Goal: Task Accomplishment & Management: Complete application form

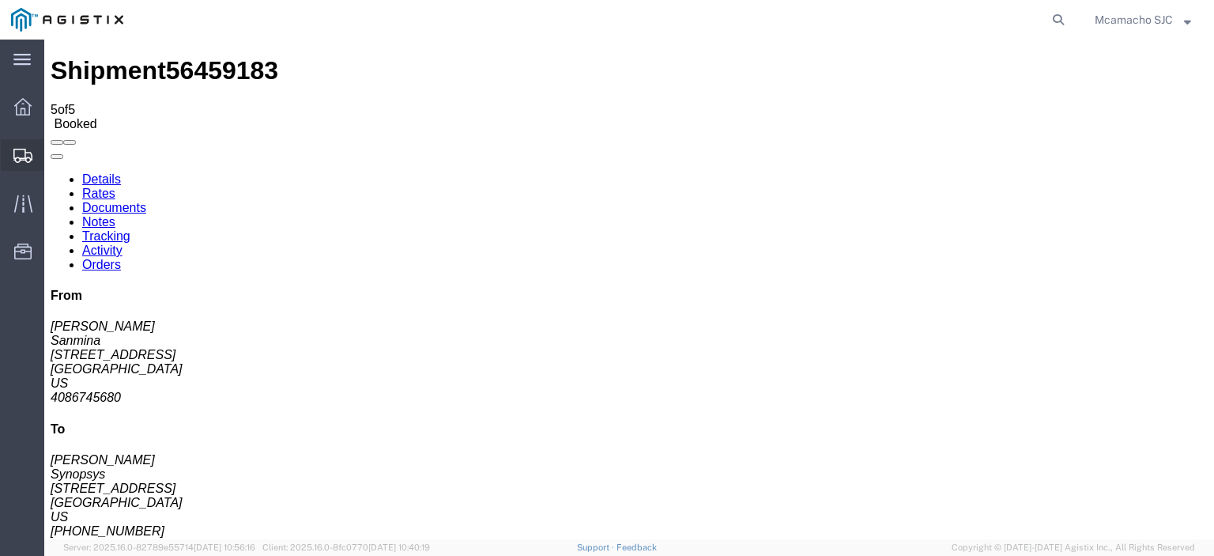
click at [55, 158] on span "Shipments" at bounding box center [48, 155] width 11 height 32
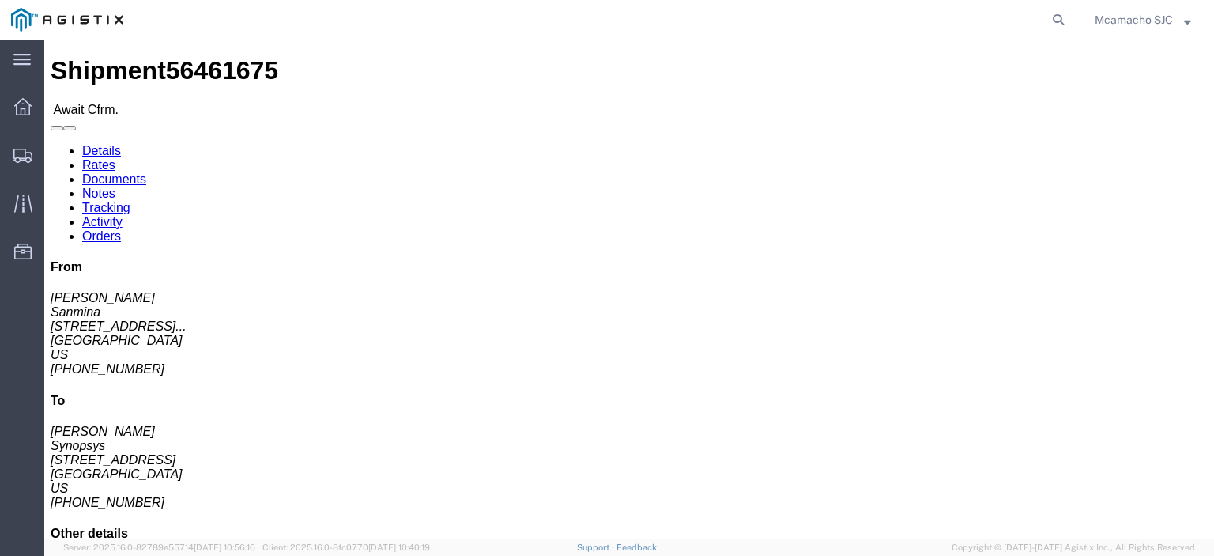
click link "Confirm"
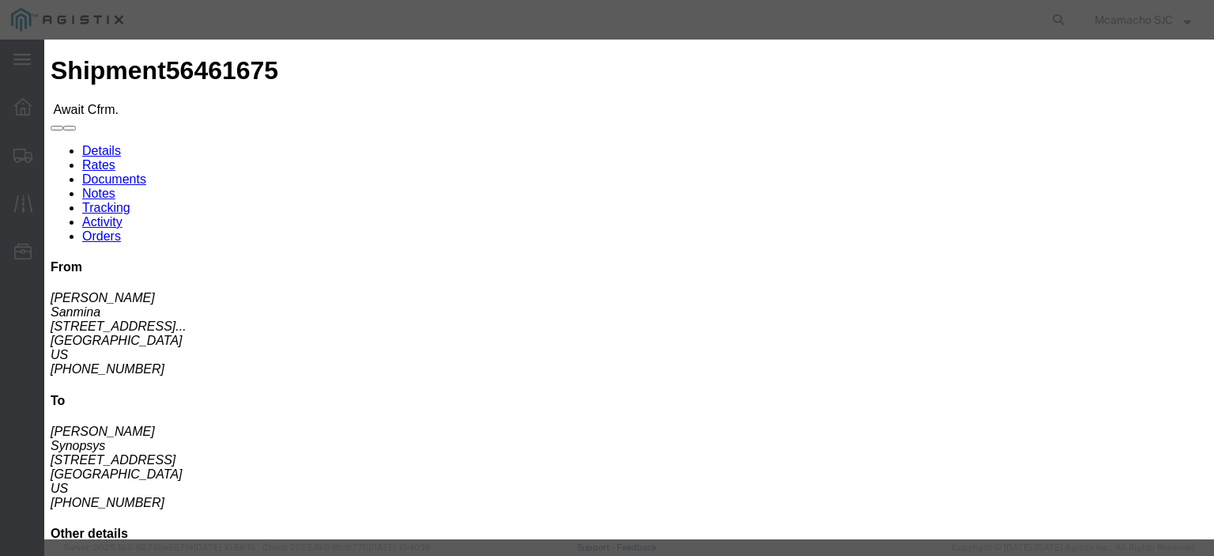
click input "text"
paste input "1000970030"
type input "1000970030"
click input "text"
type input "[PERSON_NAME]"
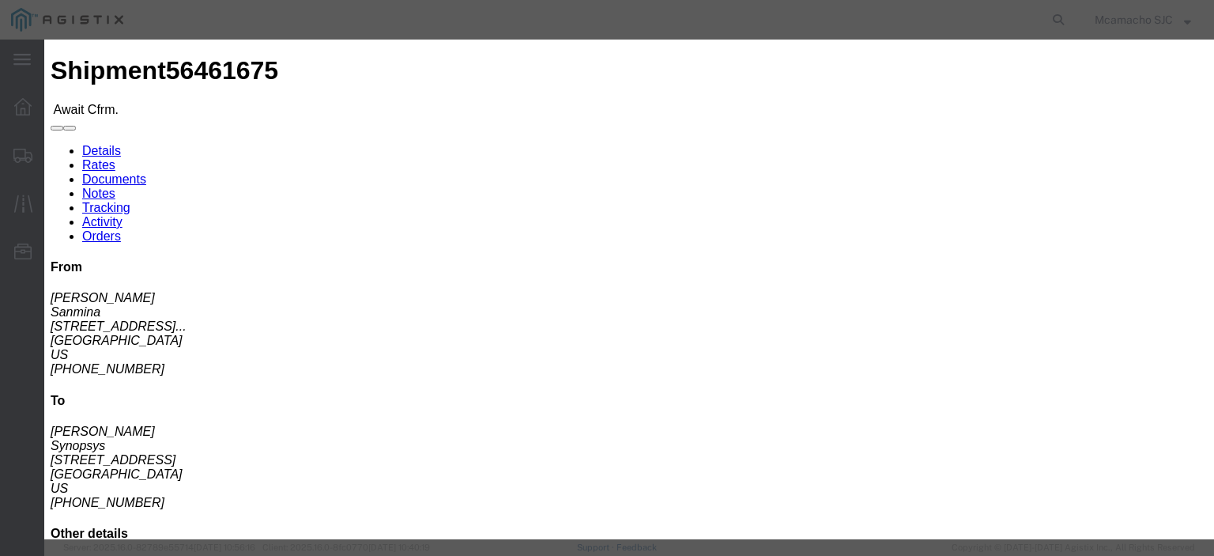
click input "text"
type input "4084571280"
click select "Select Midnight 1 am 2 am 3 am 4 am 5 am 6 am 7 am 8 am 9 am 10 am 11 am 12 Noo…"
select select "1400"
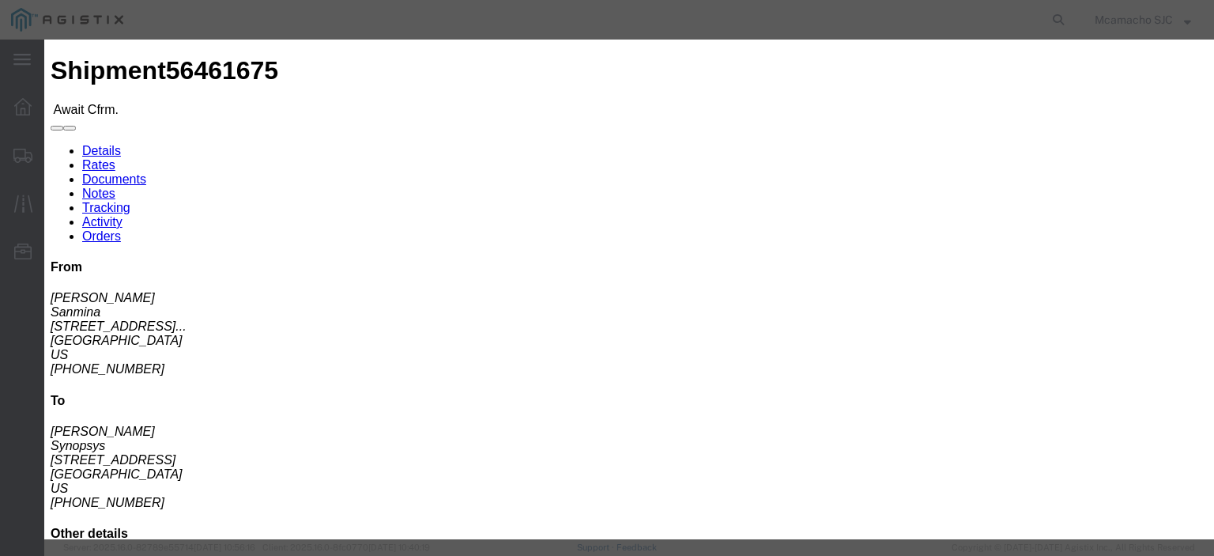
click select "Select Midnight 1 am 2 am 3 am 4 am 5 am 6 am 7 am 8 am 9 am 10 am 11 am 12 Noo…"
click input "[DATE]"
click td "11"
type input "[DATE]"
click select "Select Midnight 1 am 2 am 3 am 4 am 5 am 6 am 7 am 8 am 9 am 10 am 11 am 12 Noo…"
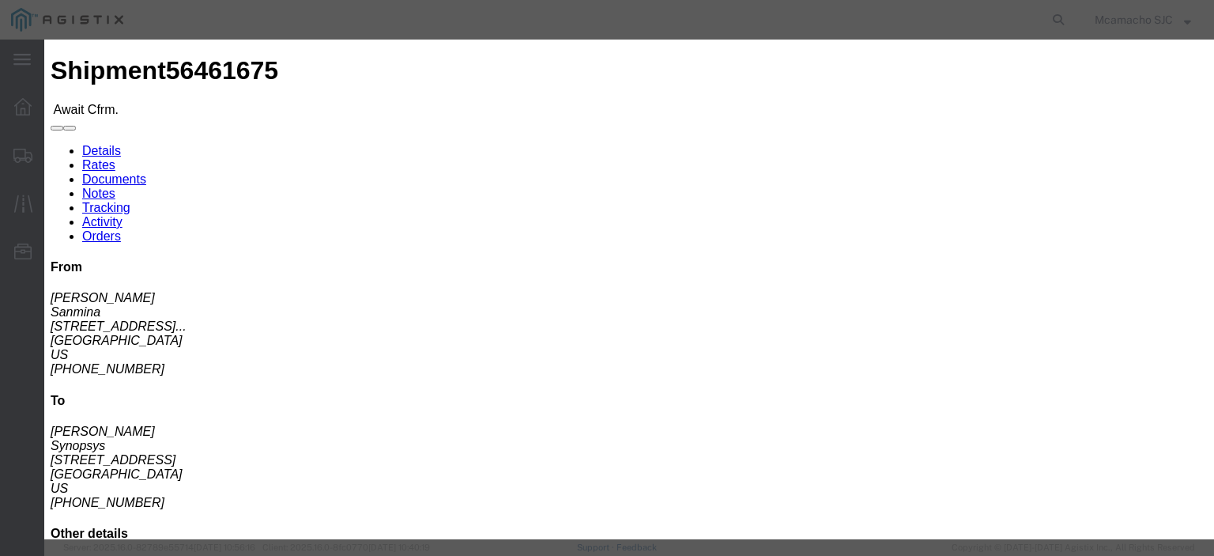
select select "1600"
click select "Select Midnight 1 am 2 am 3 am 4 am 5 am 6 am 7 am 8 am 9 am 10 am 11 am 12 Noo…"
click button "Submit"
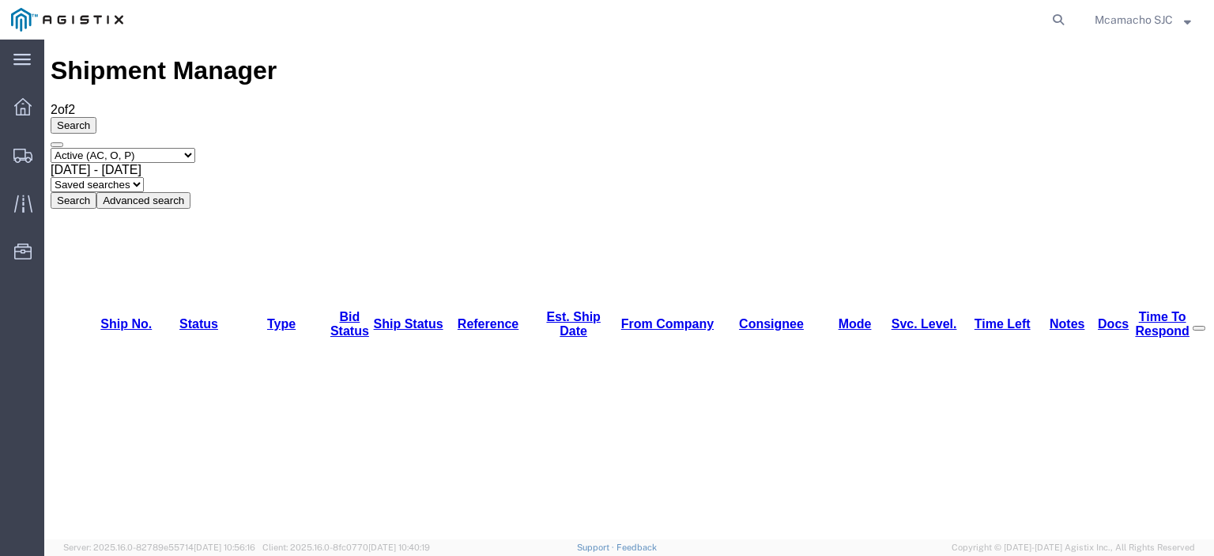
click at [132, 148] on select "Select status Active (AC, O, P) All Approved Awaiting Confirmation (AC) Booked …" at bounding box center [123, 155] width 145 height 15
select select "BOOK"
click at [51, 148] on select "Select status Active (AC, O, P) All Approved Awaiting Confirmation (AC) Booked …" at bounding box center [123, 155] width 145 height 15
click at [96, 192] on button "Search" at bounding box center [74, 200] width 46 height 17
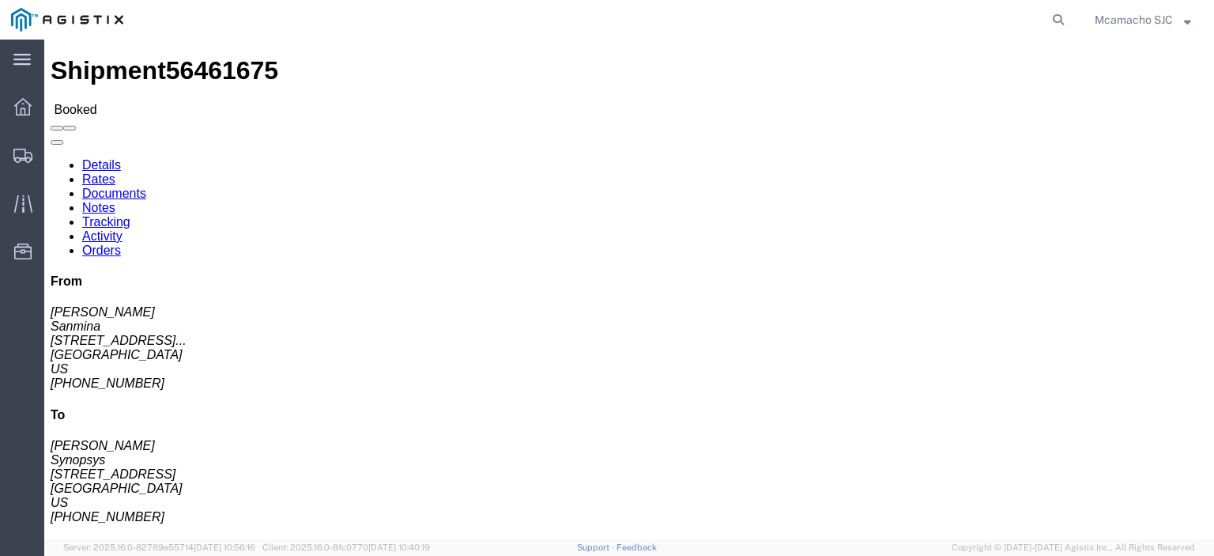
click link "Documents"
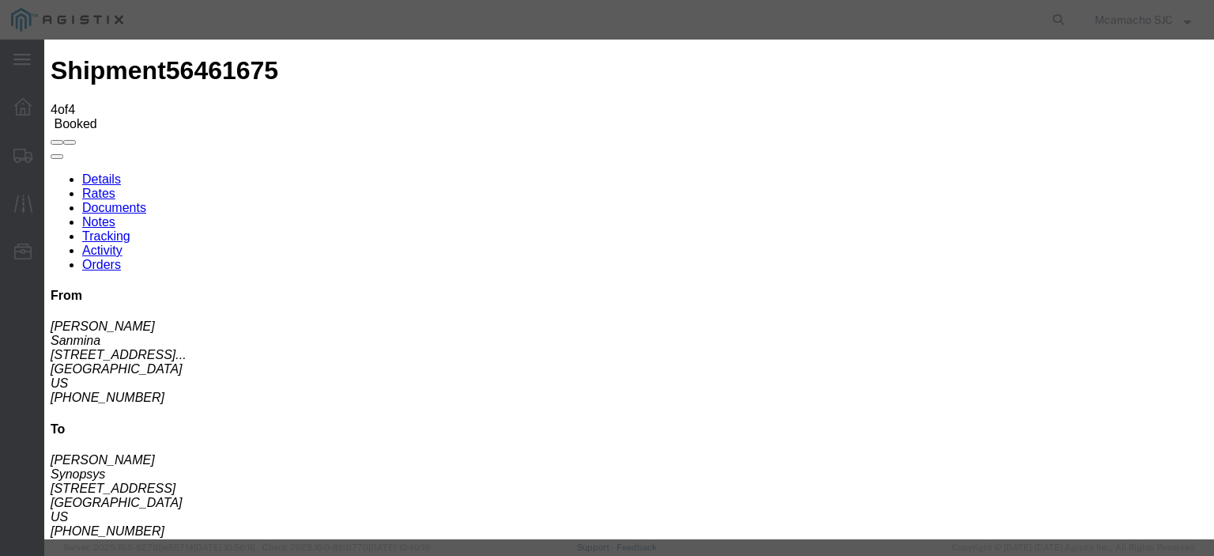
type input "C:\fakepath\1000970030.pdf"
type input "AIRGROUP"
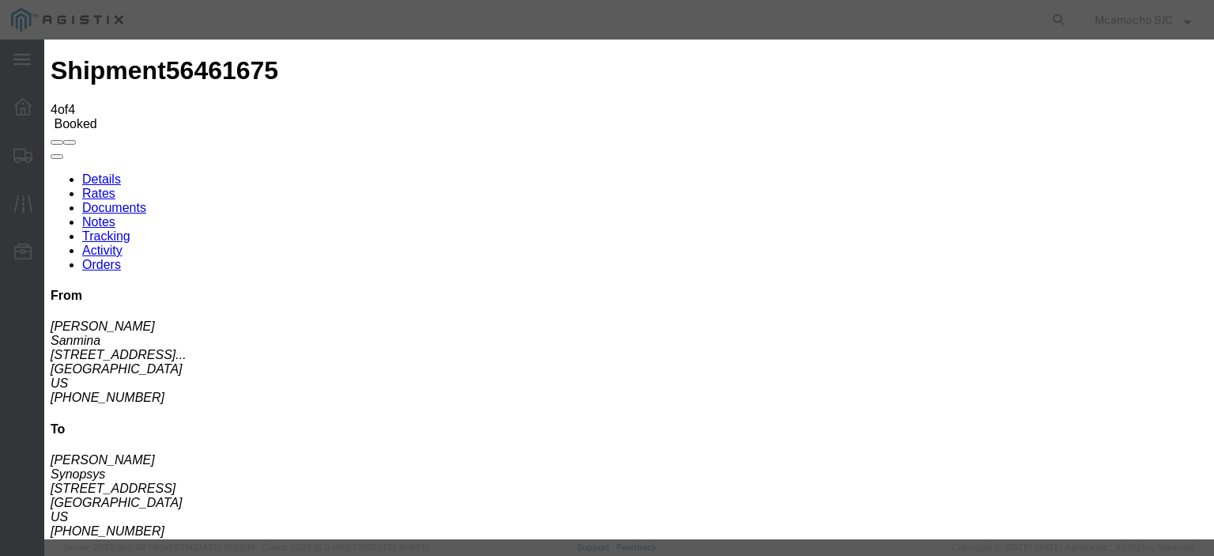
type input "HAWB"
select select "BILL_OF_LADING"
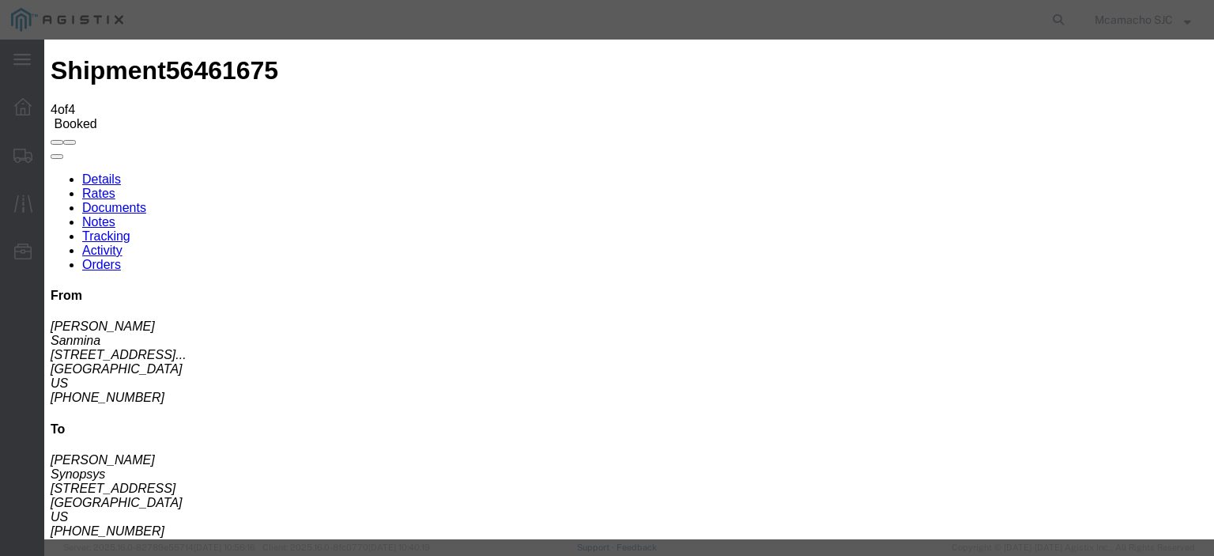
select select
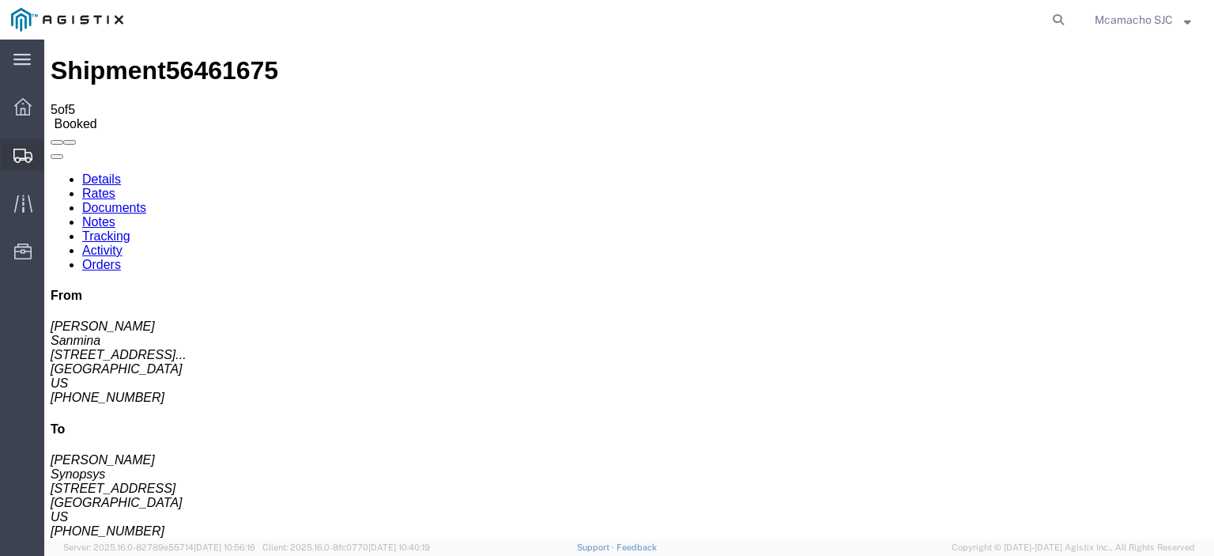
click at [55, 157] on span "Shipments" at bounding box center [48, 155] width 11 height 32
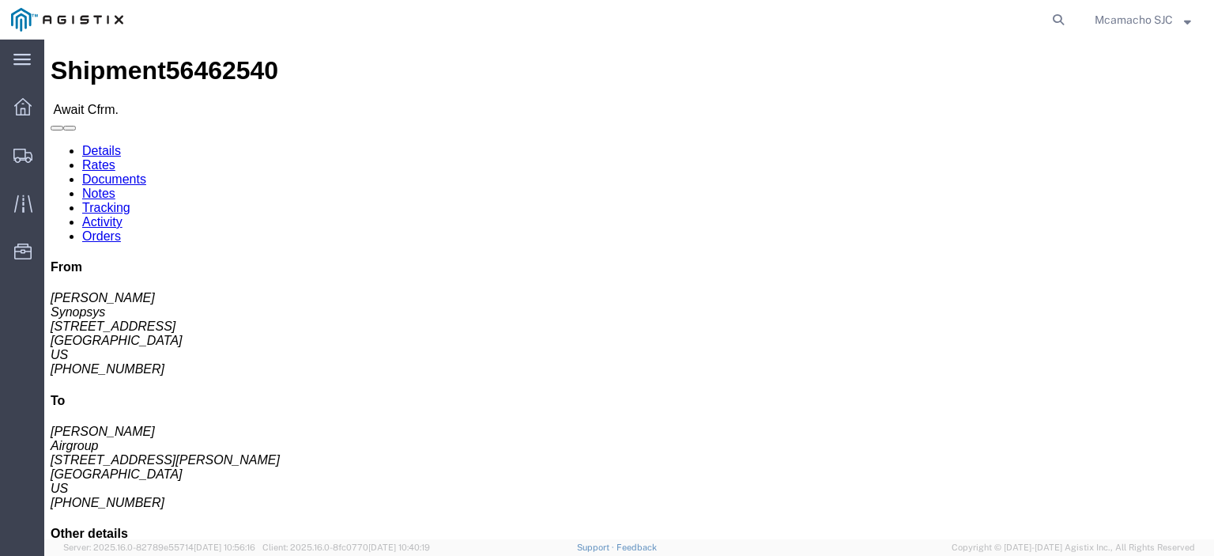
click link "Documents"
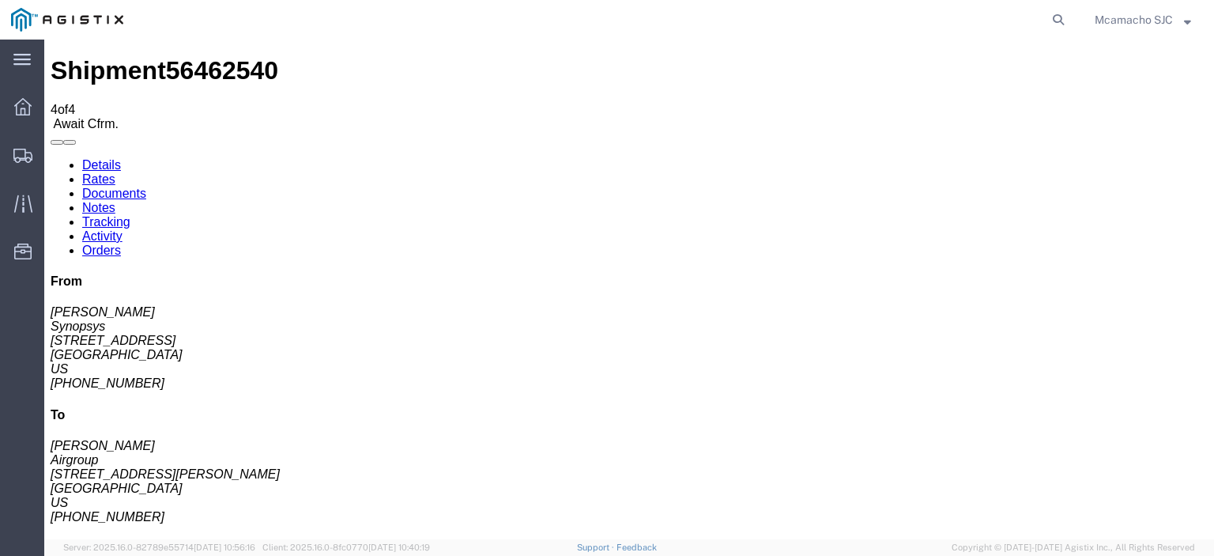
click at [37, 158] on div at bounding box center [23, 155] width 44 height 32
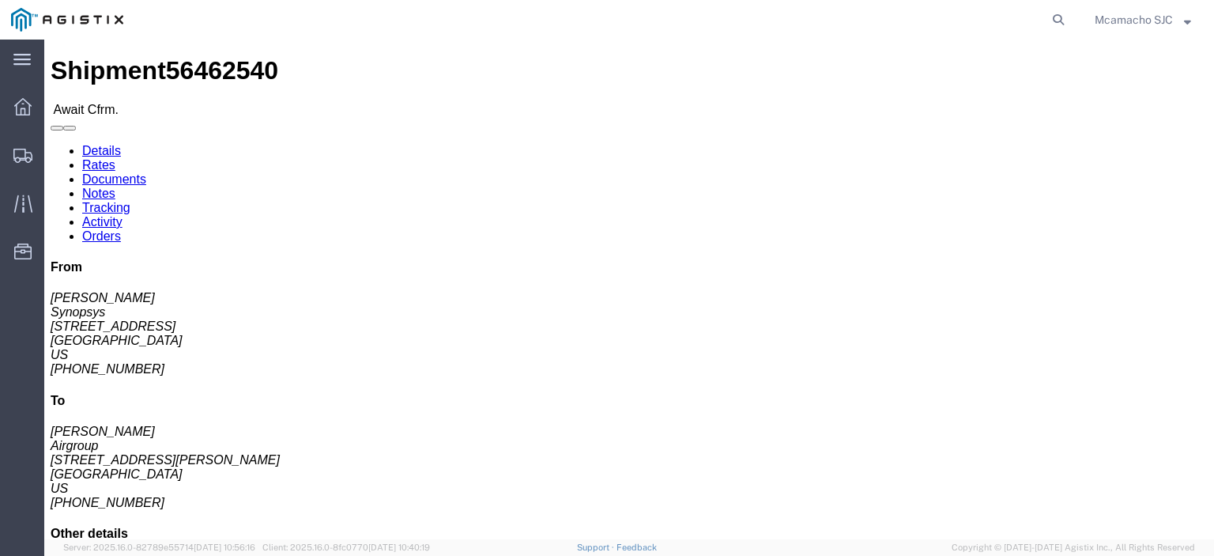
click link "Confirm"
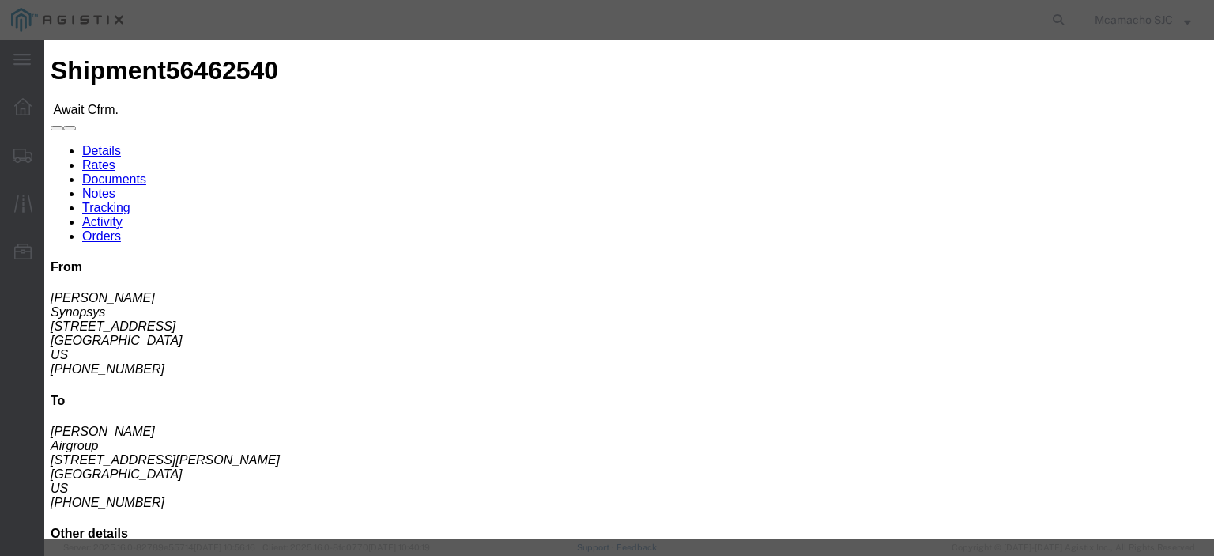
click input "text"
paste input "1000969836"
type input "1000969836"
click input "text"
type input "[PERSON_NAME]"
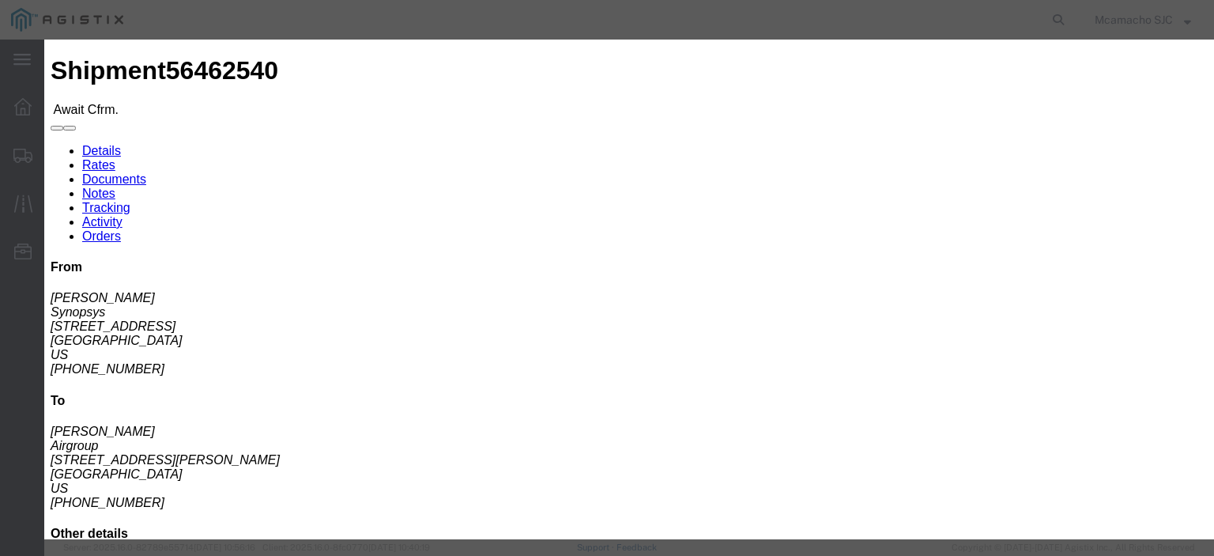
drag, startPoint x: 433, startPoint y: 254, endPoint x: 462, endPoint y: 259, distance: 29.6
click input "text"
type input "4084571280"
click input "[DATE]"
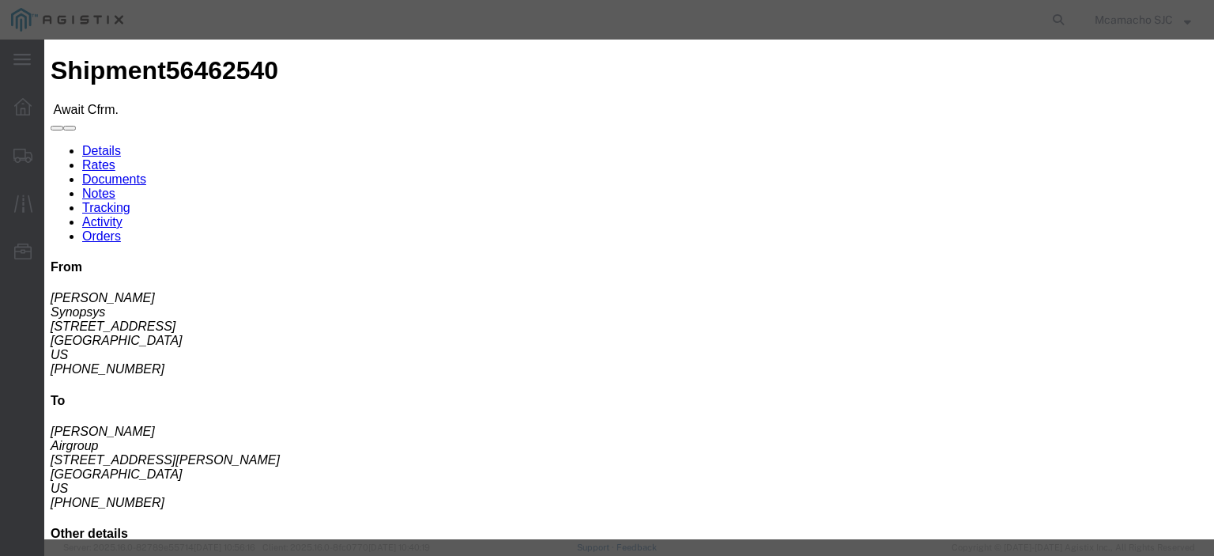
click td "11"
type input "[DATE]"
click button "Submit"
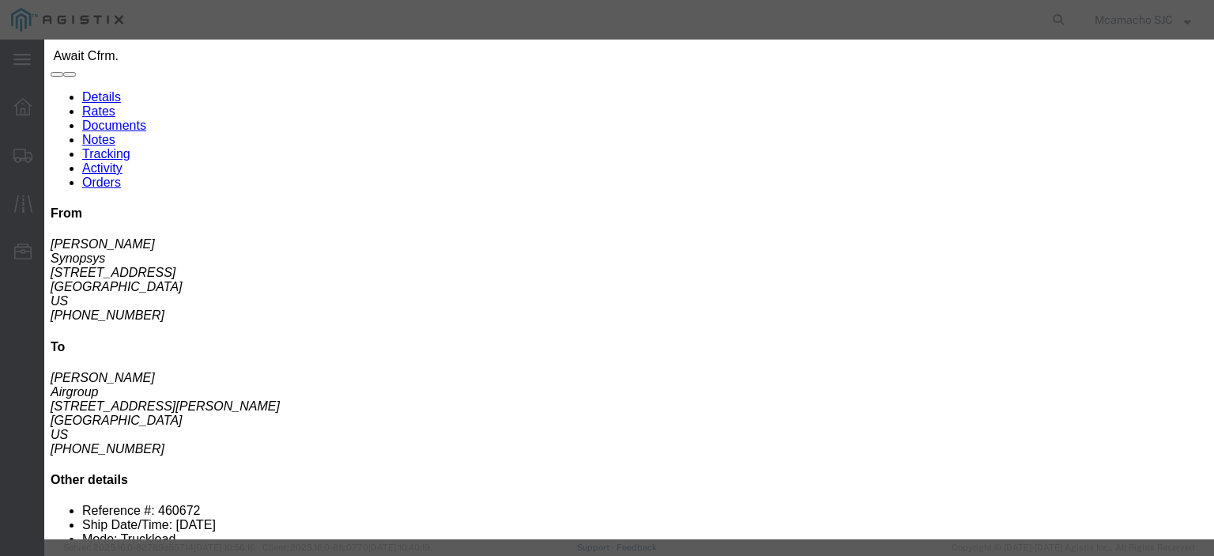
scroll to position [79, 0]
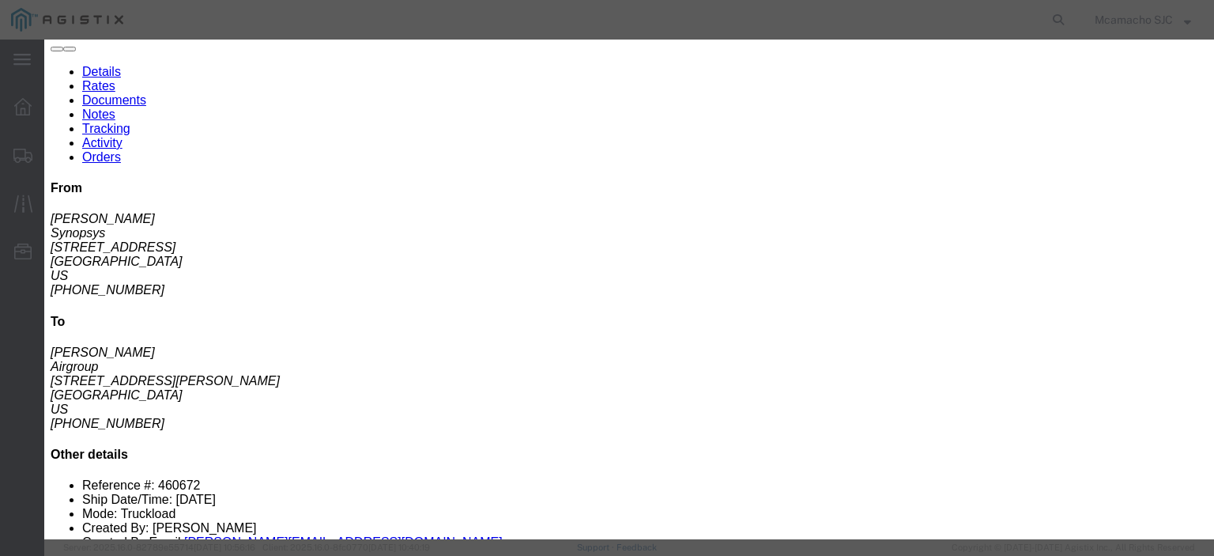
click button "Submit"
click button "button"
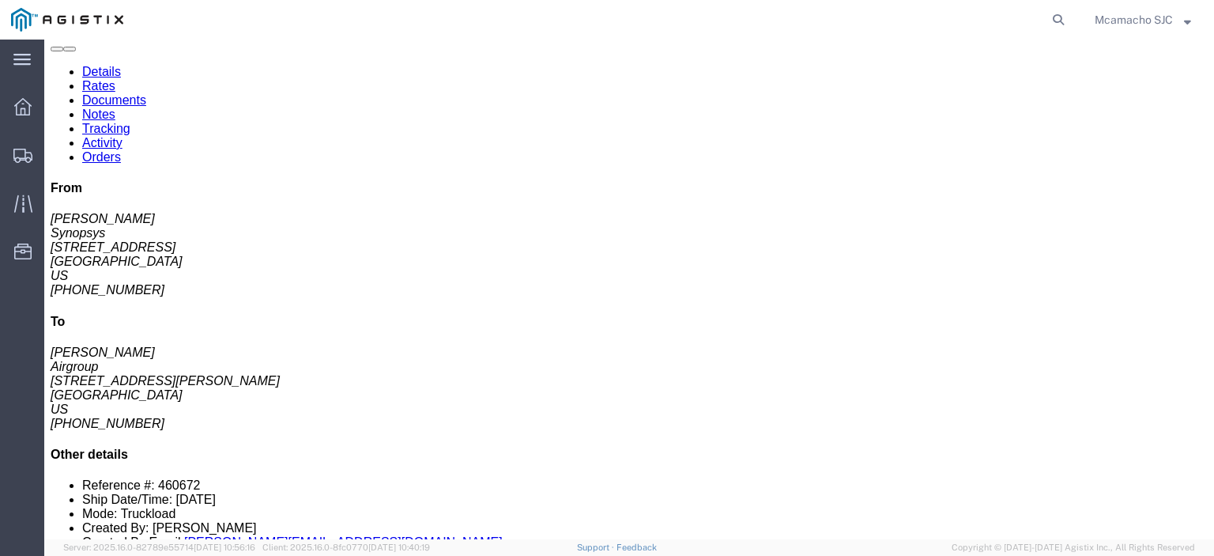
click link "Confirm"
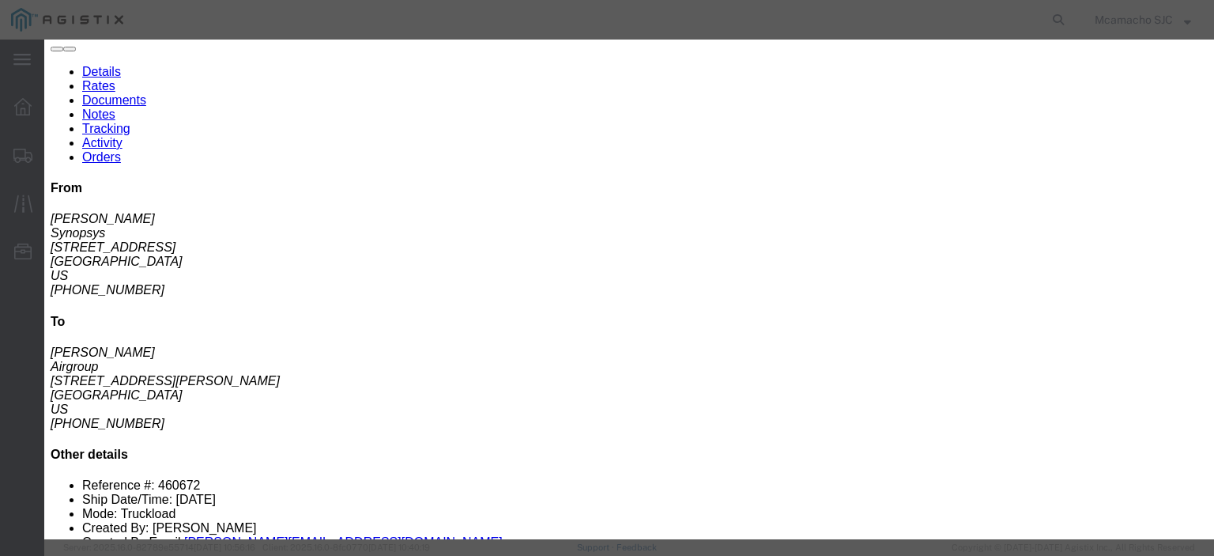
click icon "button"
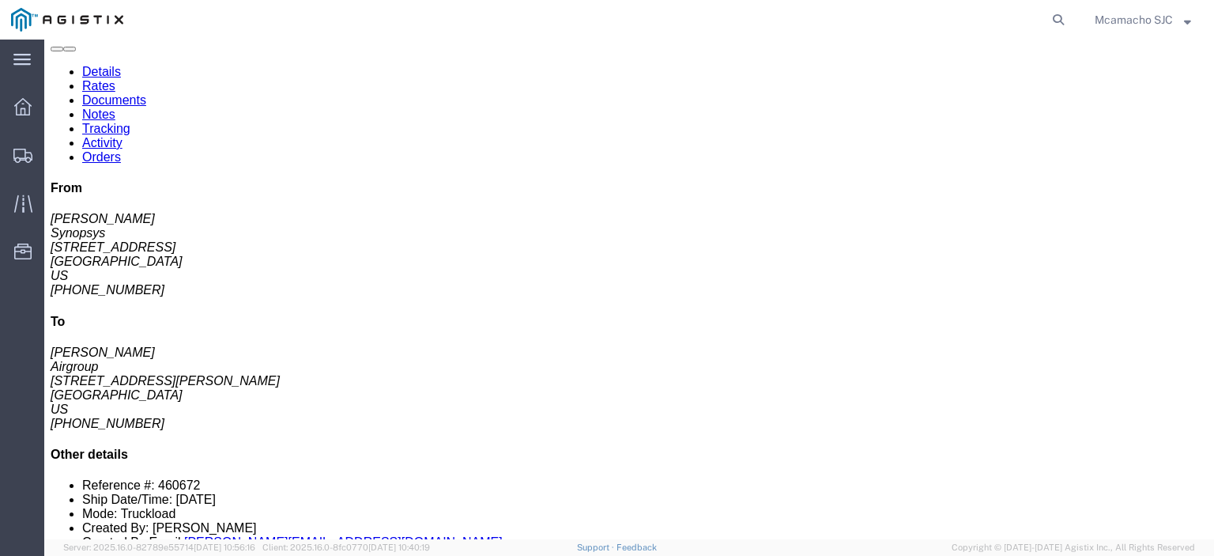
scroll to position [0, 0]
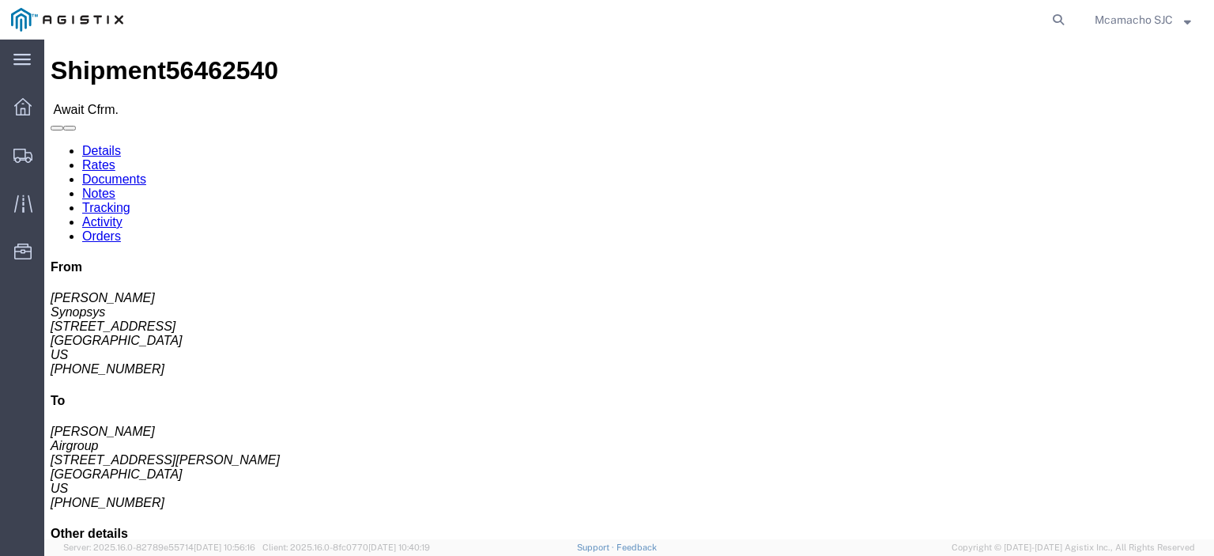
click button "Decline Shipment"
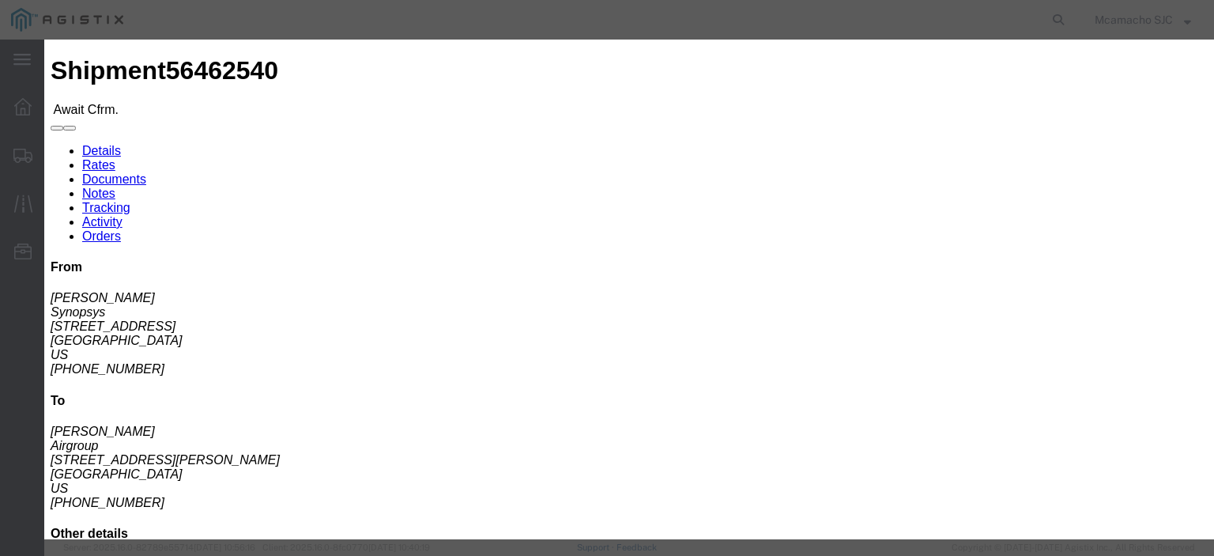
click button "Close"
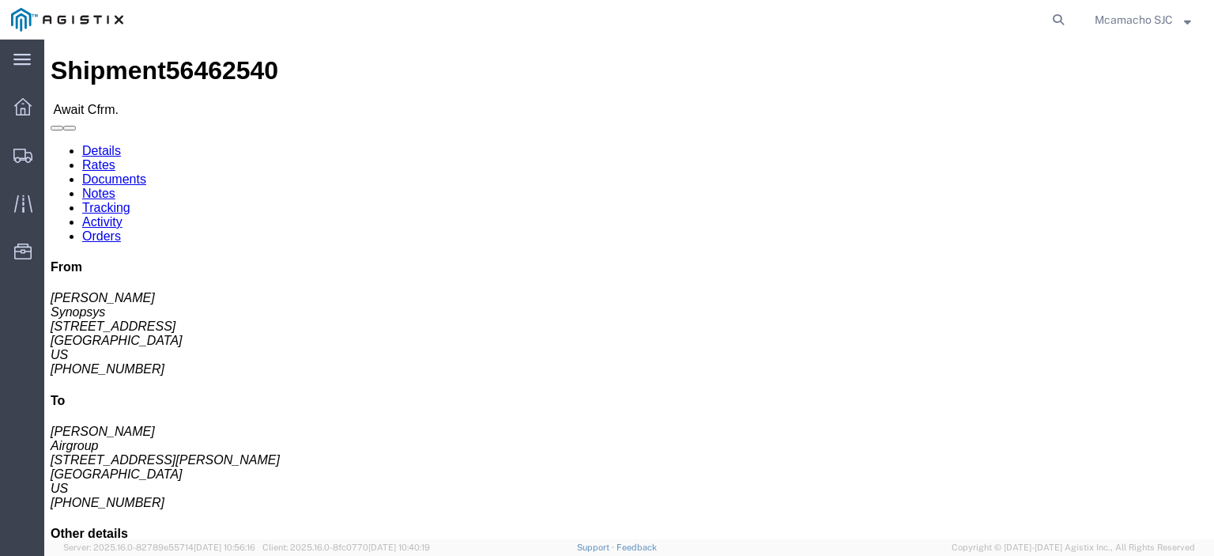
click link "Confirm"
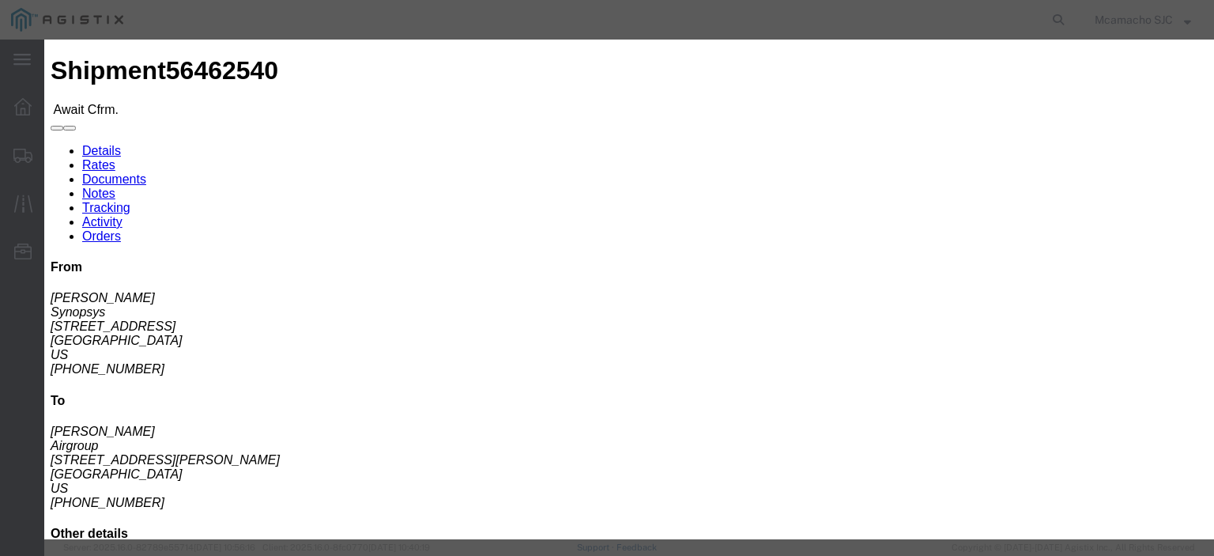
click div
drag, startPoint x: 395, startPoint y: 188, endPoint x: 381, endPoint y: 187, distance: 14.3
click div
drag, startPoint x: 378, startPoint y: 187, endPoint x: 371, endPoint y: 199, distance: 13.8
click div
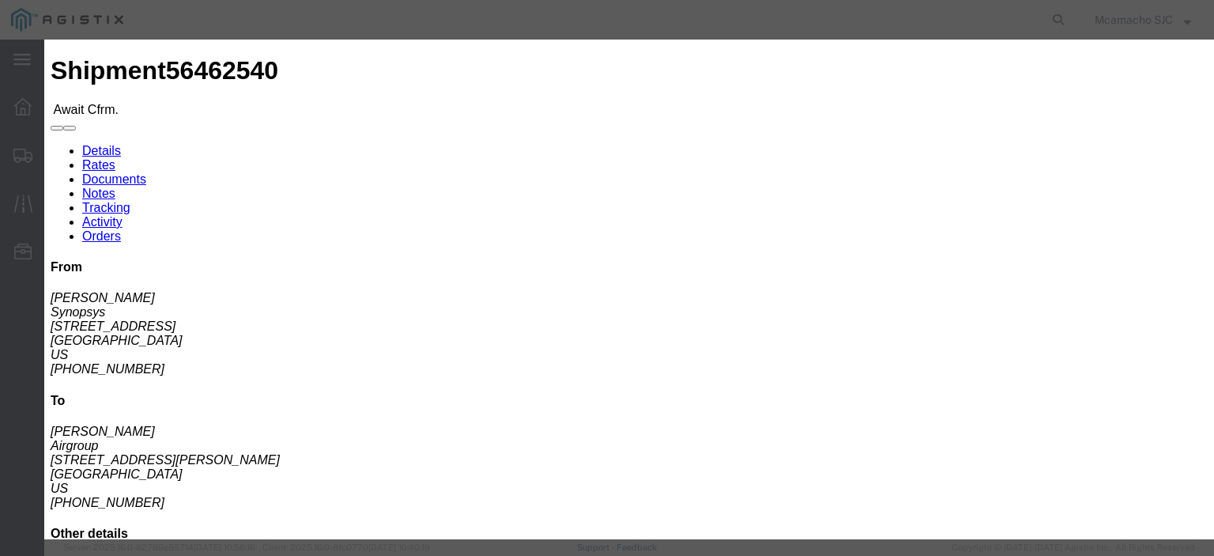
click label "Bill of Lading Number"
drag, startPoint x: 332, startPoint y: 191, endPoint x: 424, endPoint y: 191, distance: 91.7
click div "Bill of Lading Number"
click div
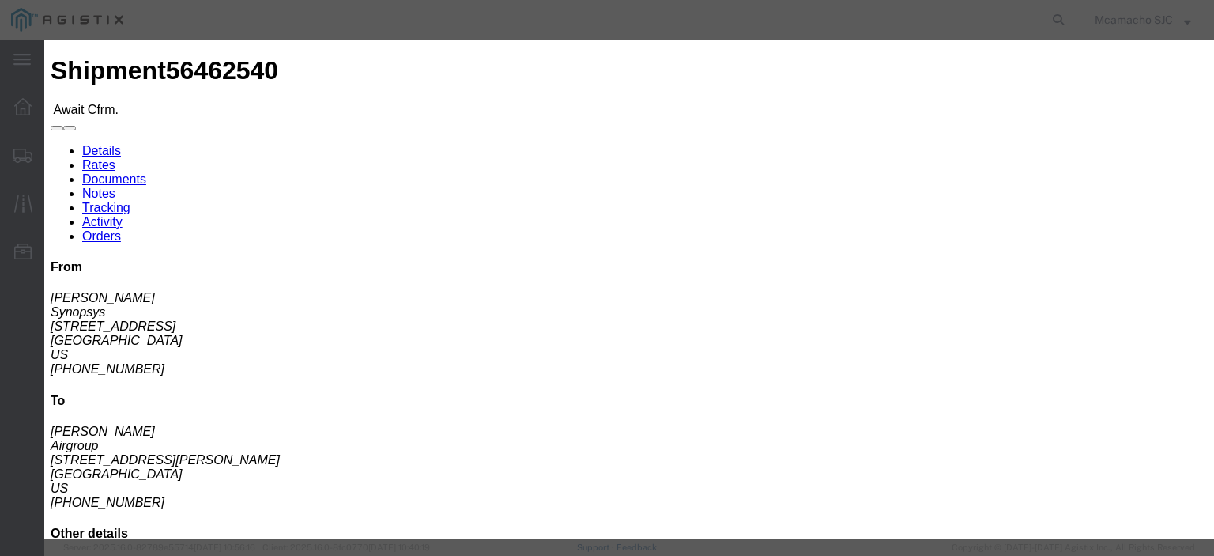
click div
click fieldset "Confirmation Details Use my profile Bill of Lading Number Person Monitor Shipme…"
click link "Rates"
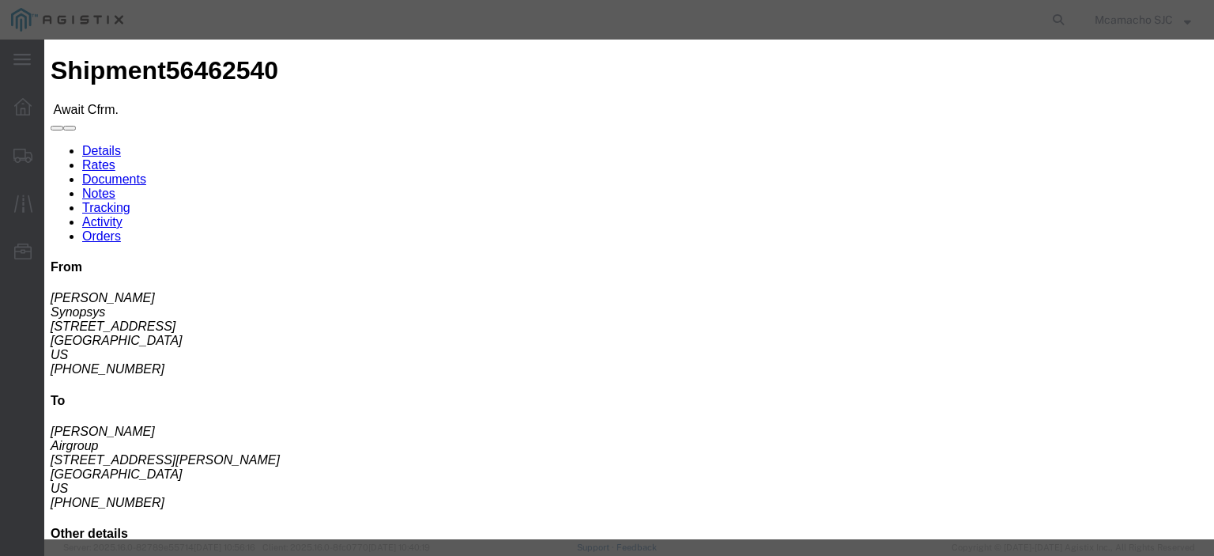
click link "Confirmation Details"
click div
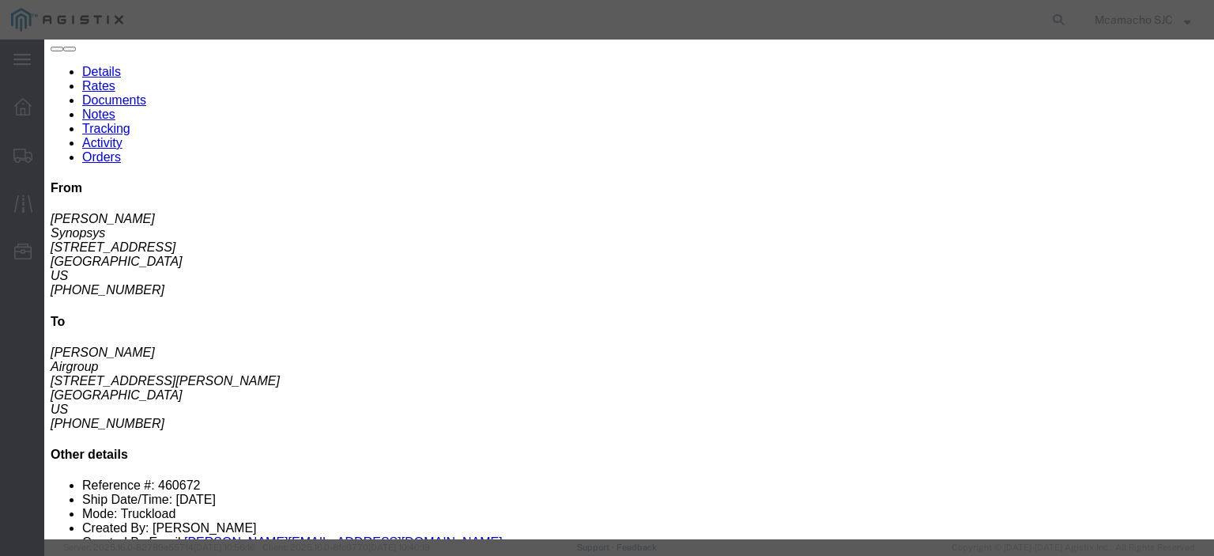
click div
click select "Select Account Type Activity ID Airline Appointment Number ASN Batch Request # …"
select select "BOL"
click select "Select Account Type Activity ID Airline Appointment Number ASN Batch Request # …"
drag, startPoint x: 789, startPoint y: 172, endPoint x: 799, endPoint y: 162, distance: 13.4
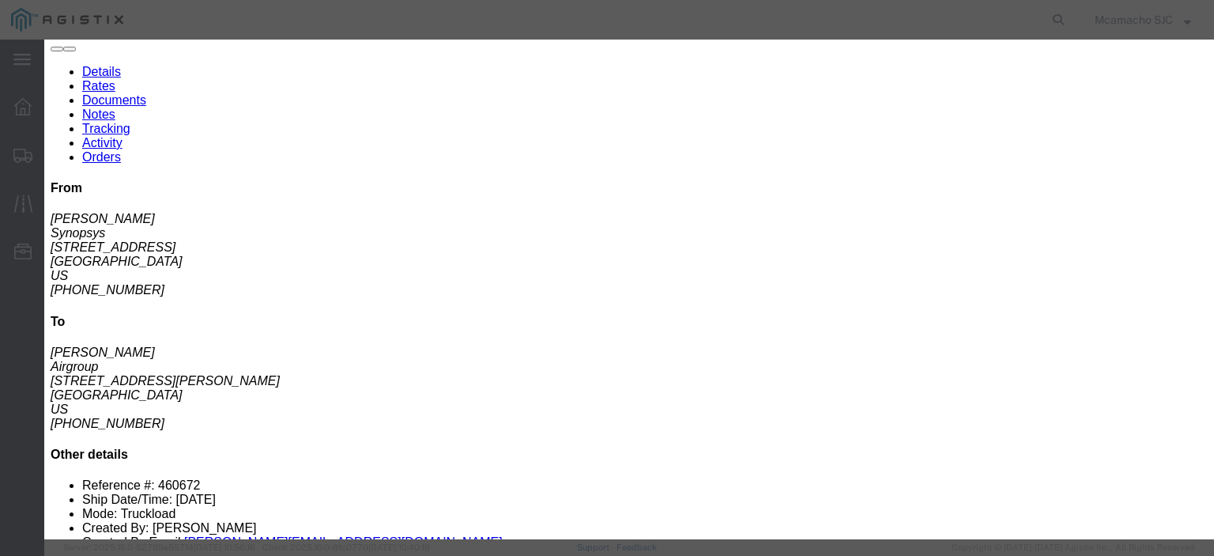
click fieldset "Additional References Add reference Select Account Type Activity ID Airline App…"
click div
click link "Add reference"
click div
click fieldset "Additional References Add reference Select Account Type Activity ID Airline App…"
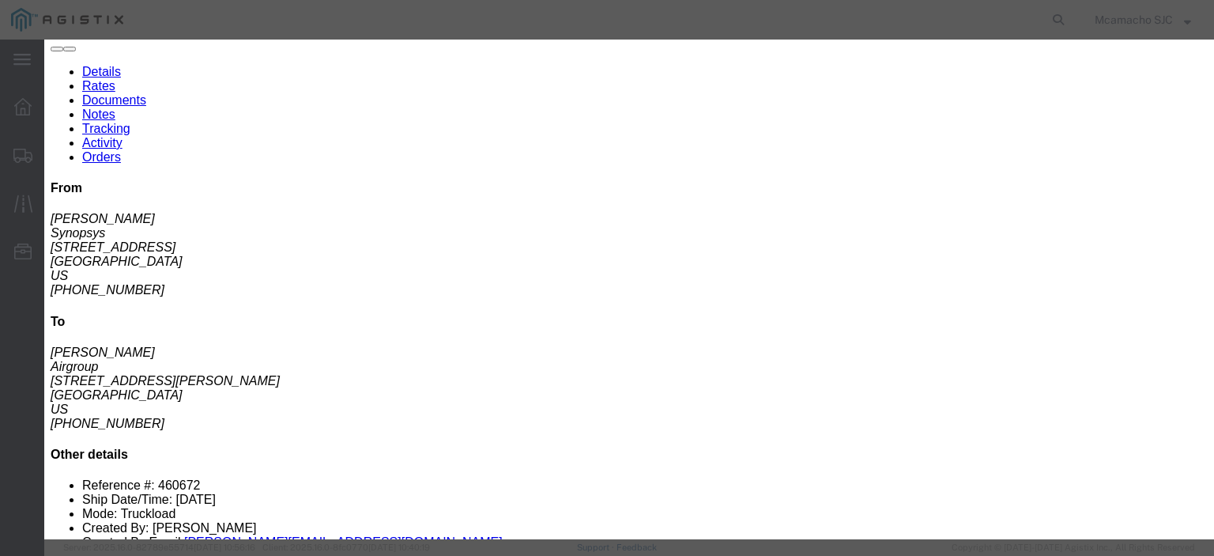
click select "Select Account Type Activity ID Airline Appointment Number ASN Batch Request # …"
select select "BOL"
click select "Select Account Type Activity ID Airline Appointment Number ASN Batch Request # …"
click input "text"
paste input "1000969836"
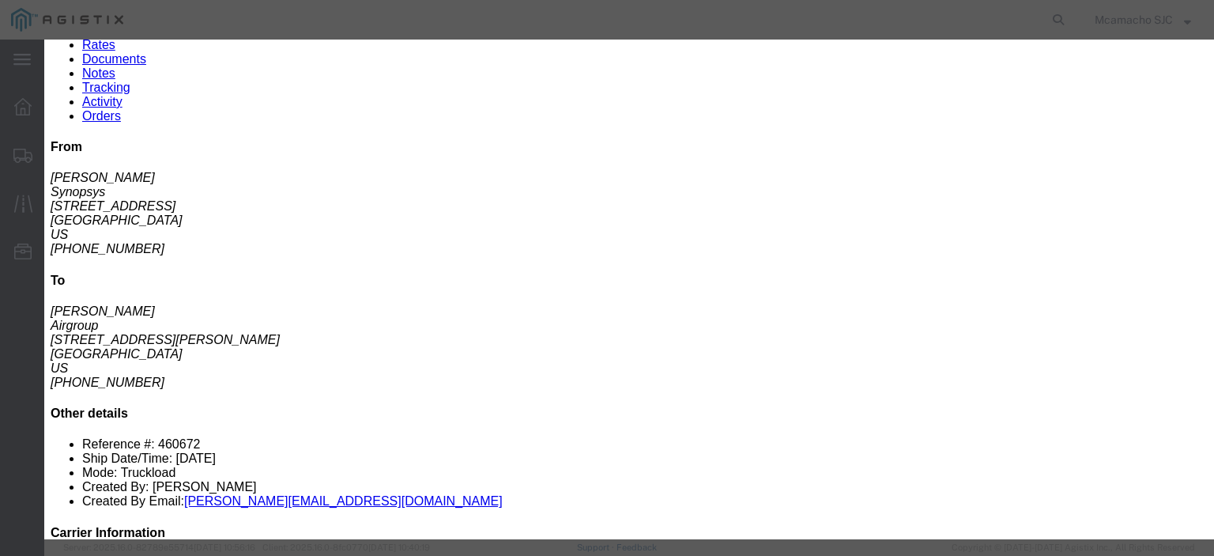
scroll to position [158, 0]
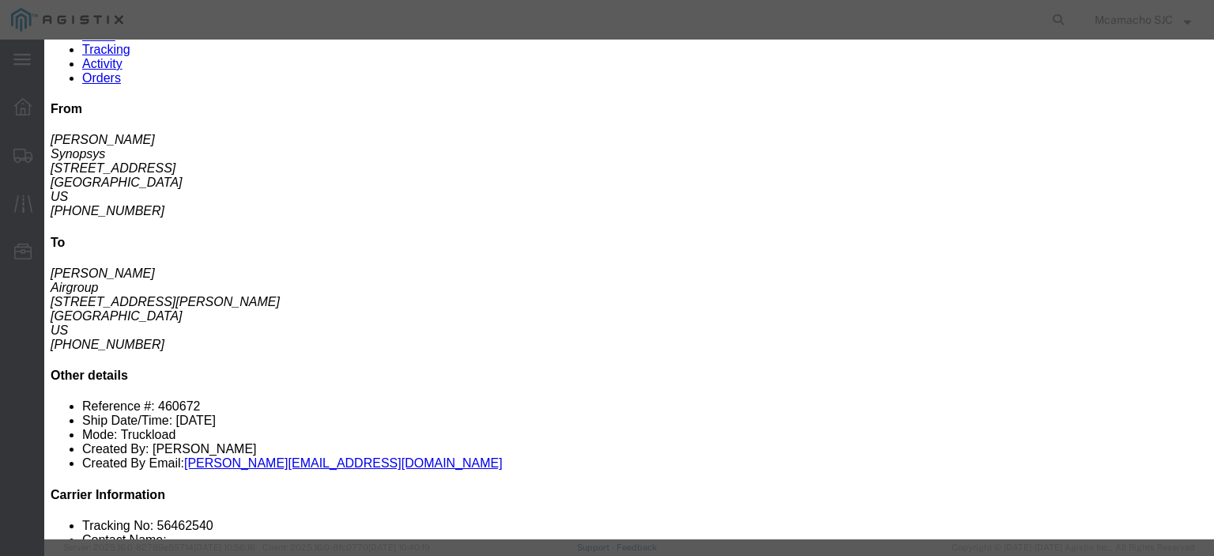
type input "1000969836"
click button "Submit"
click div
click input "checkbox"
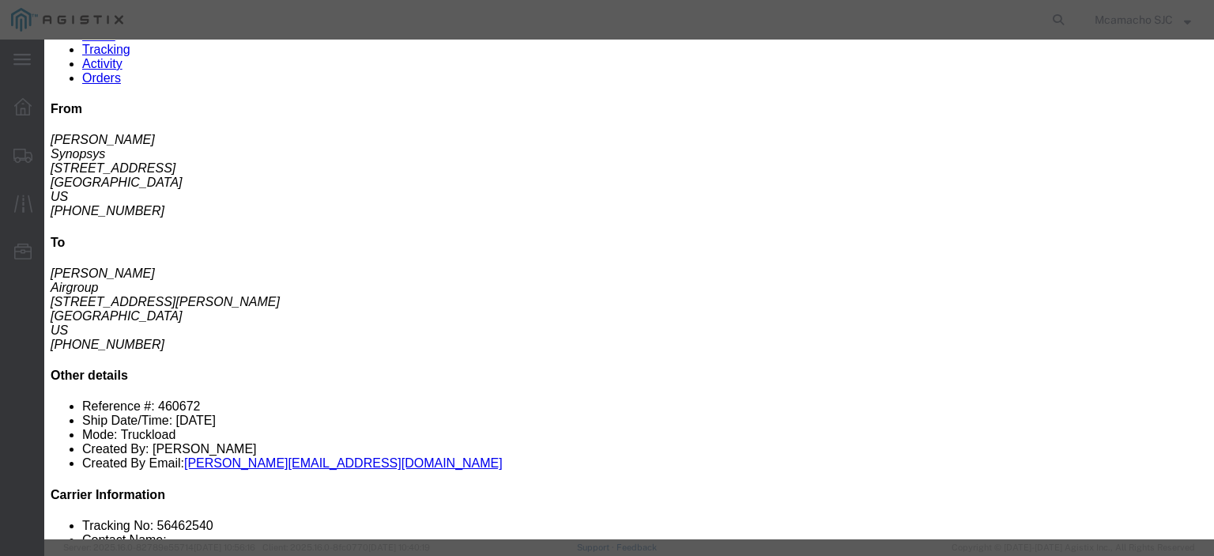
checkbox input "true"
click fieldset "Confirmation Details Use my profile Bill of Lading Number Person Monitor Shipme…"
click p "4084571280"
click icon "button"
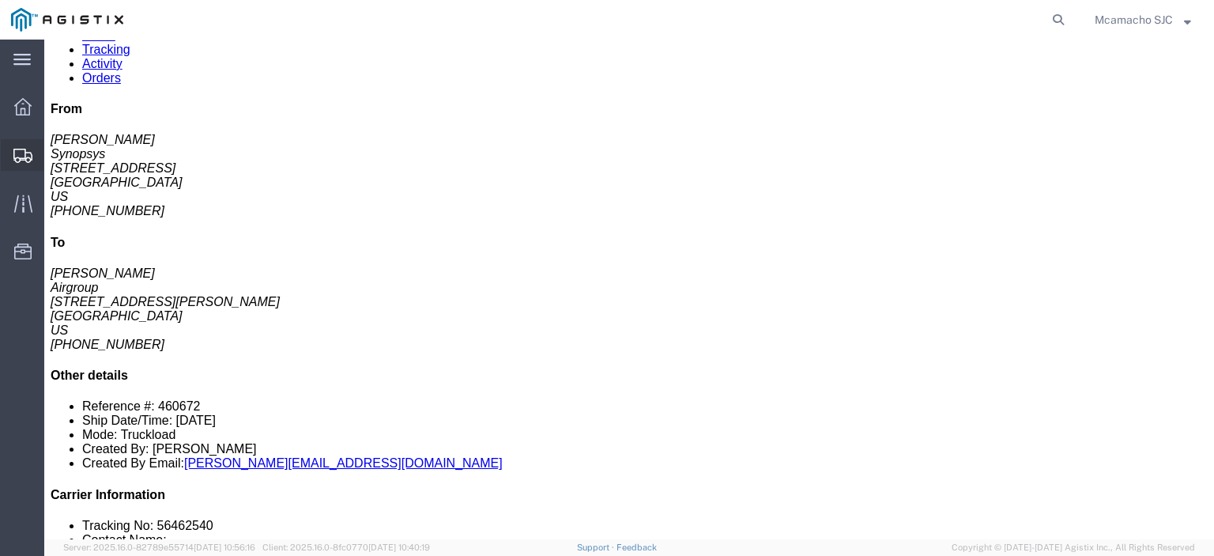
click at [19, 151] on icon at bounding box center [22, 156] width 19 height 14
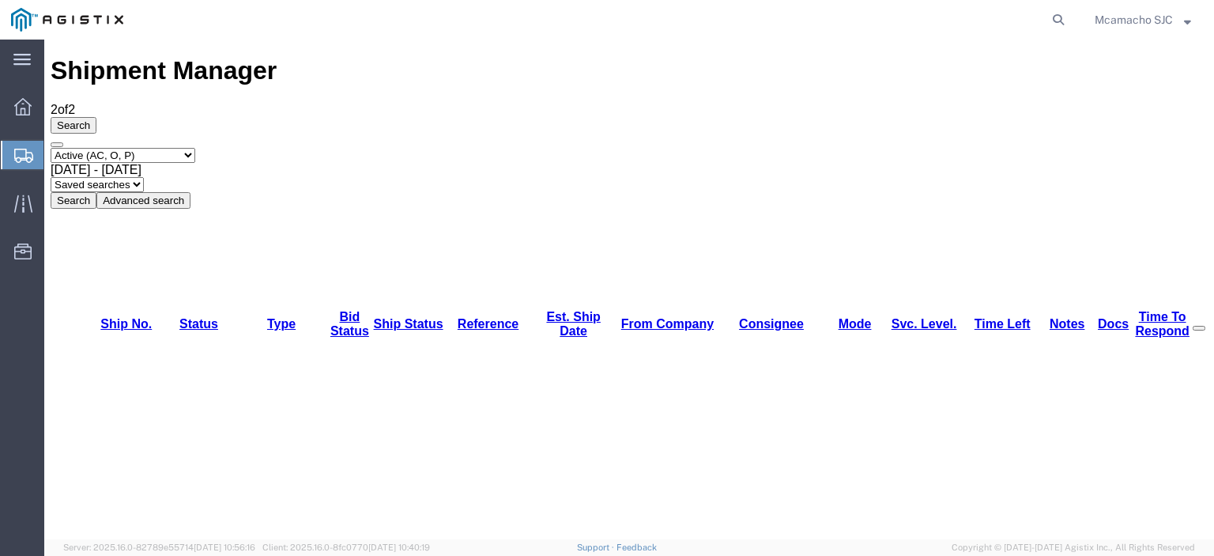
click at [108, 148] on select "Select status Active (AC, O, P) All Approved Awaiting Confirmation (AC) Booked …" at bounding box center [123, 155] width 145 height 15
select select "BOOK"
click at [51, 148] on select "Select status Active (AC, O, P) All Approved Awaiting Confirmation (AC) Booked …" at bounding box center [123, 155] width 145 height 15
click at [96, 192] on button "Search" at bounding box center [74, 200] width 46 height 17
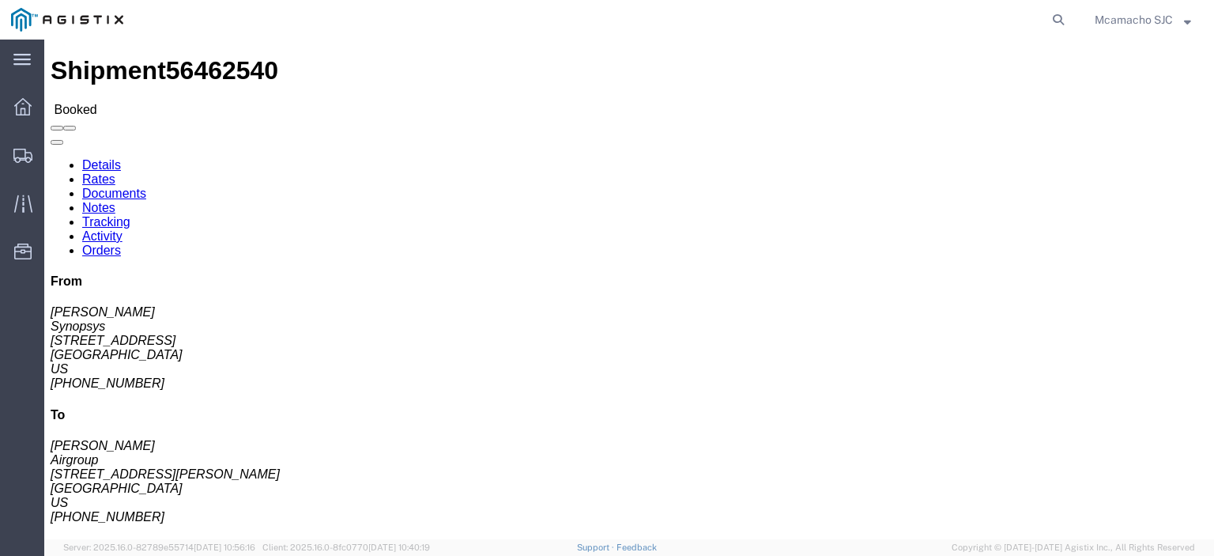
click link "Documents"
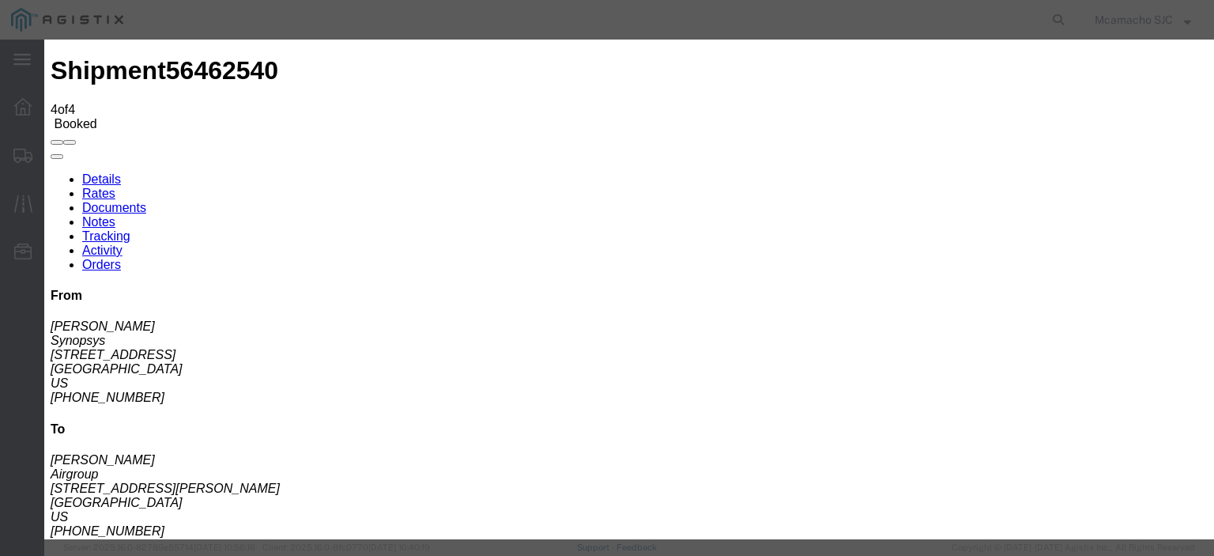
type input "C:\fakepath\1000969836.pdf"
type input "AIRGROUP"
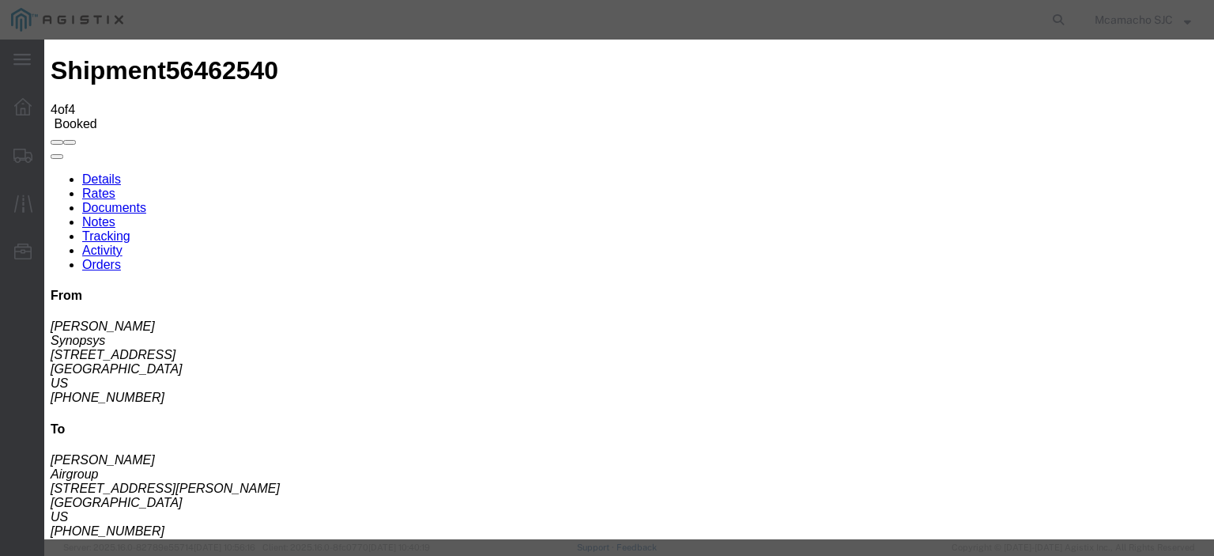
type input "H"
type input "DOM HAWB"
select select "BILL_OF_LADING"
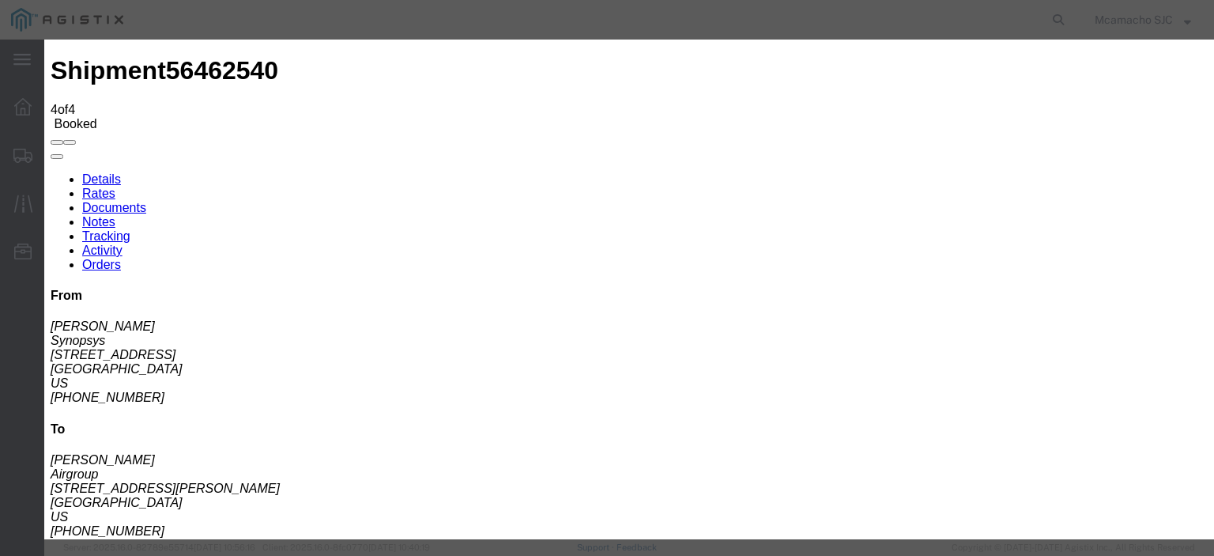
select select
